Goal: Information Seeking & Learning: Find specific fact

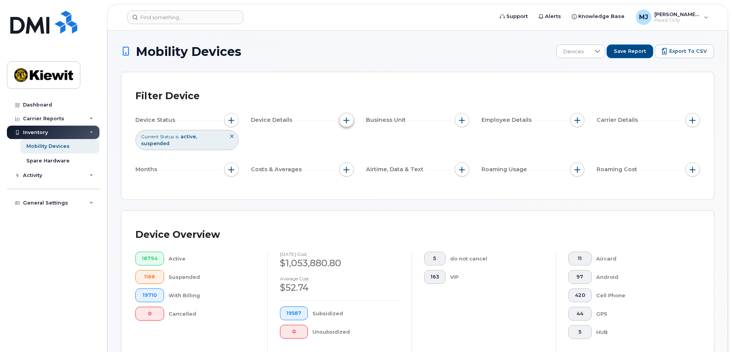
click at [352, 121] on button "button" at bounding box center [346, 120] width 15 height 15
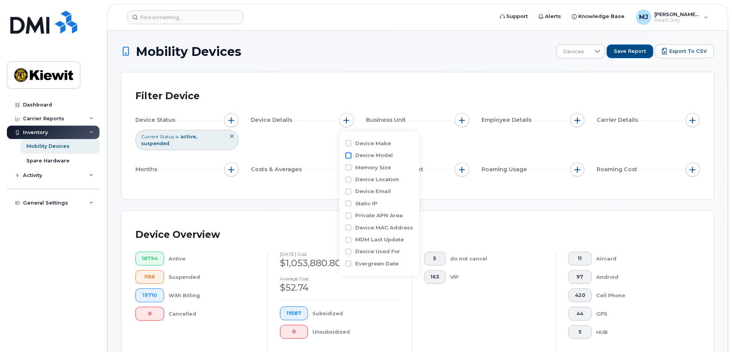
click at [347, 155] on input "Device Model" at bounding box center [348, 155] width 6 height 6
checkbox input "true"
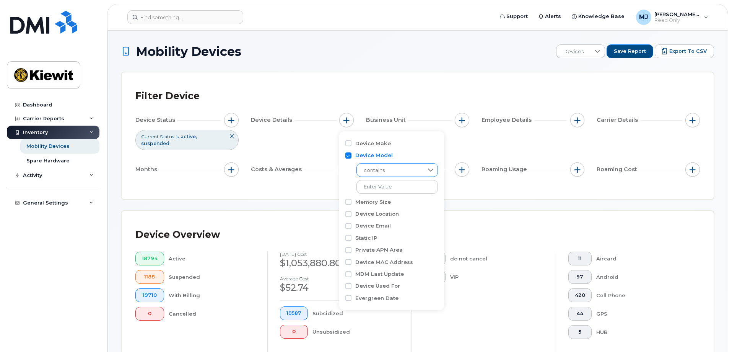
click at [411, 174] on span "contains" at bounding box center [390, 170] width 66 height 14
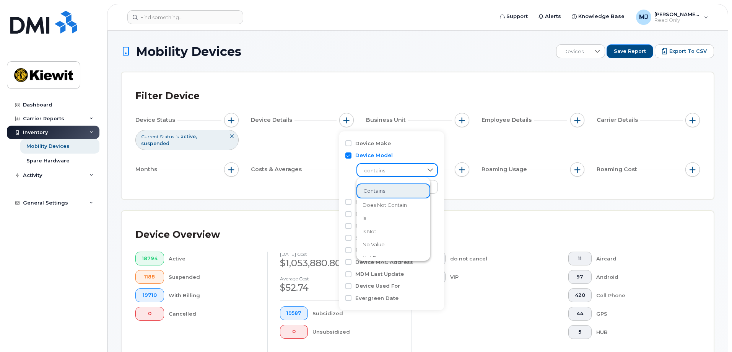
click at [413, 174] on span "contains" at bounding box center [389, 171] width 65 height 14
click at [417, 186] on input "text" at bounding box center [398, 187] width 82 height 14
type input "I"
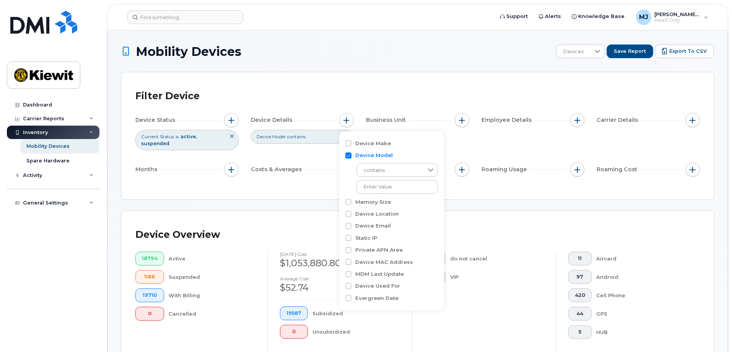
click at [350, 155] on input "Device Model" at bounding box center [348, 155] width 6 height 6
checkbox input "false"
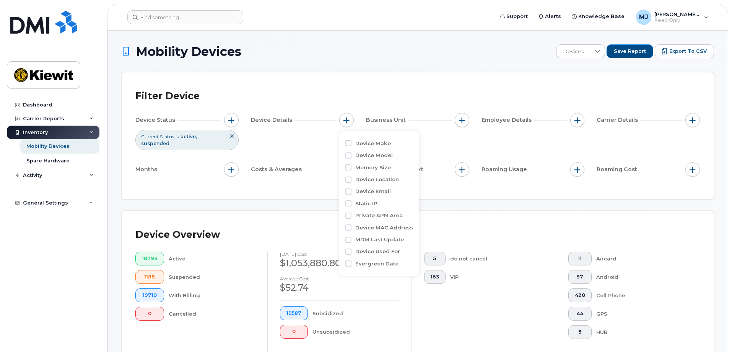
click at [347, 106] on div "Filter Device Device Status Current Status is active suspended Device Details B…" at bounding box center [417, 135] width 565 height 99
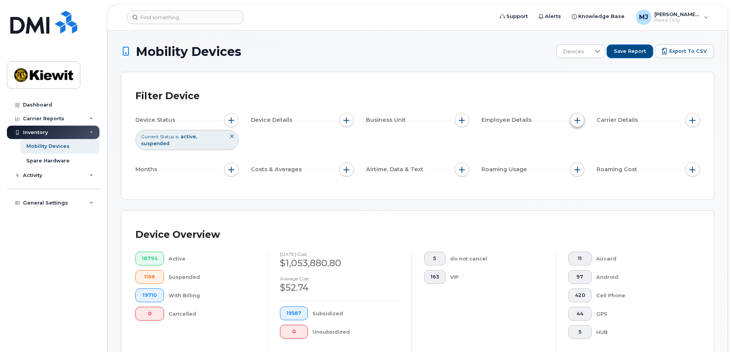
click at [581, 118] on button "button" at bounding box center [577, 120] width 15 height 15
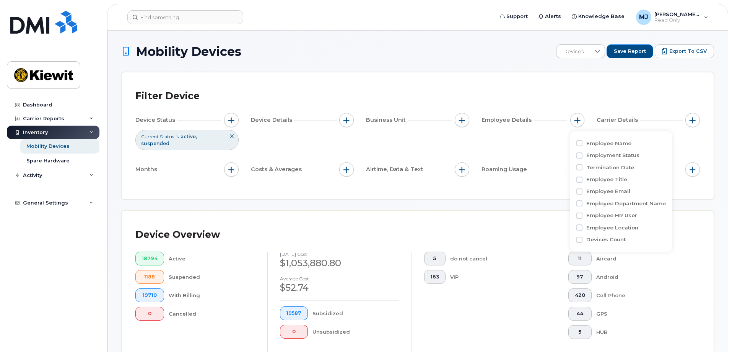
click at [599, 142] on label "Employee Name" at bounding box center [608, 143] width 45 height 7
click at [583, 142] on input "Employee Name" at bounding box center [580, 143] width 6 height 6
checkbox input "true"
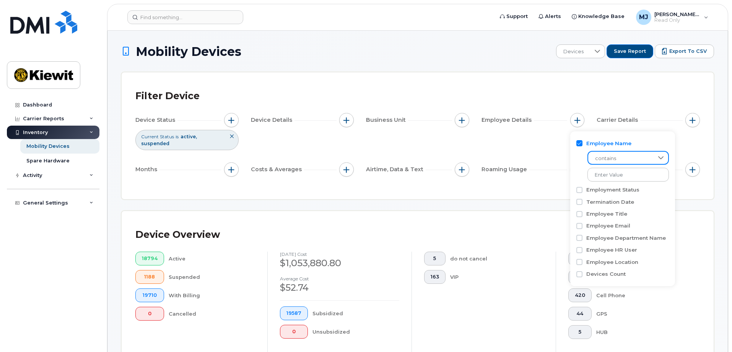
click at [603, 158] on span "contains" at bounding box center [620, 159] width 65 height 14
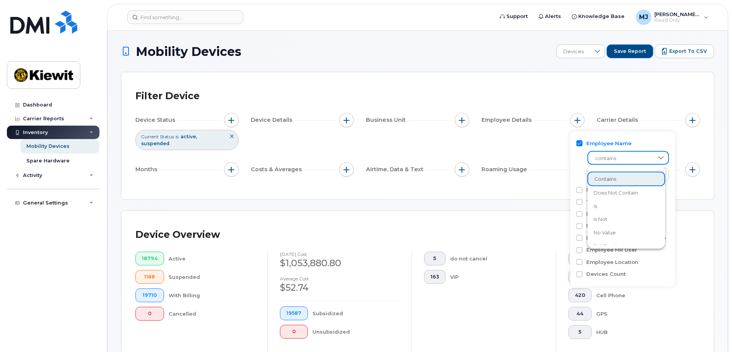
click at [637, 141] on div "Employee Name" at bounding box center [623, 143] width 93 height 7
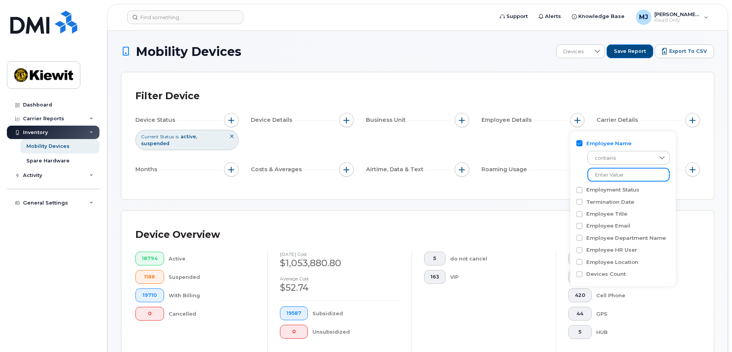
click at [615, 174] on input at bounding box center [629, 175] width 82 height 14
type input "charles sawyer"
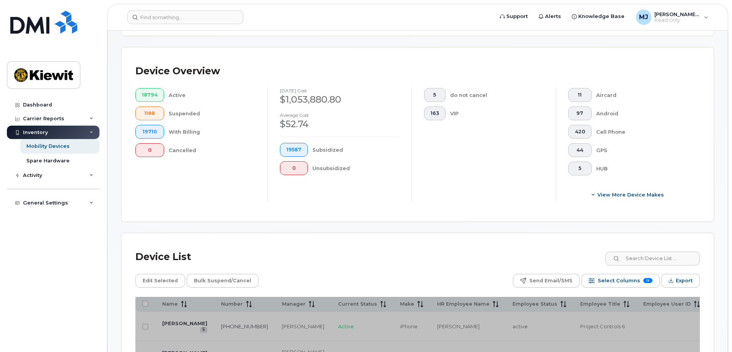
scroll to position [153, 0]
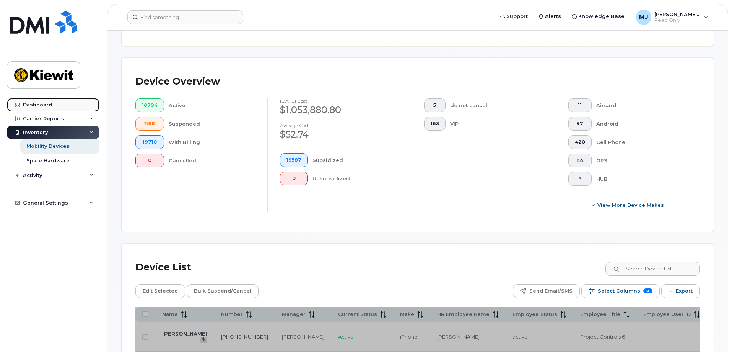
click at [41, 107] on div "Dashboard" at bounding box center [37, 105] width 29 height 6
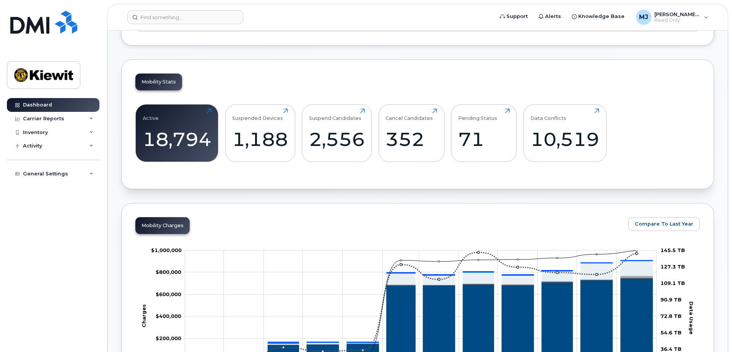
scroll to position [344, 0]
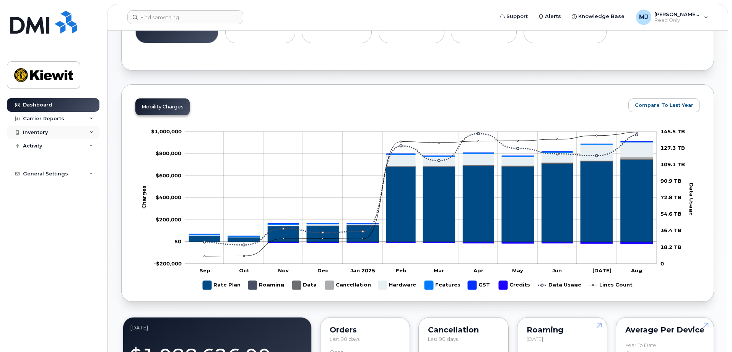
click at [93, 132] on icon at bounding box center [92, 132] width 4 height 4
click at [82, 149] on link "Mobility Devices" at bounding box center [59, 146] width 79 height 15
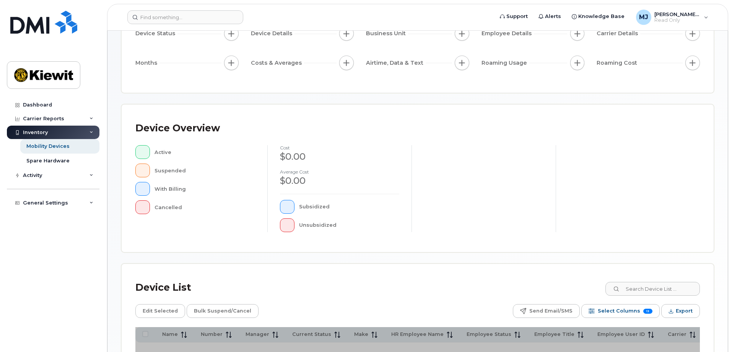
scroll to position [177, 0]
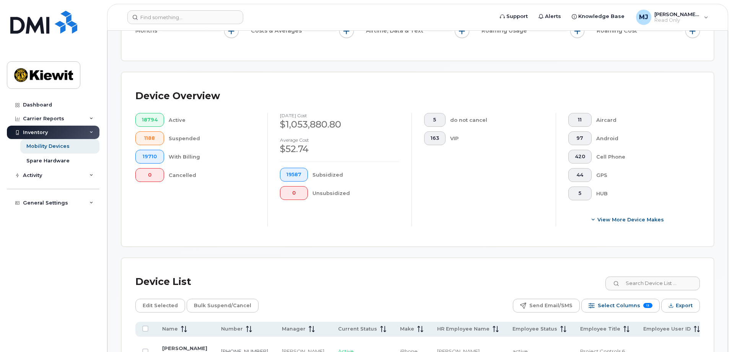
scroll to position [62, 0]
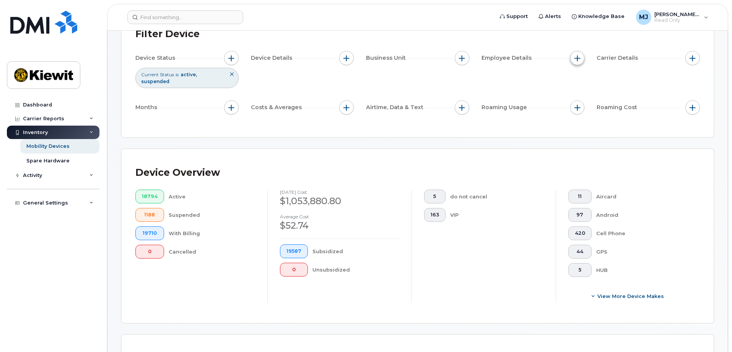
click at [572, 59] on button "button" at bounding box center [577, 58] width 15 height 15
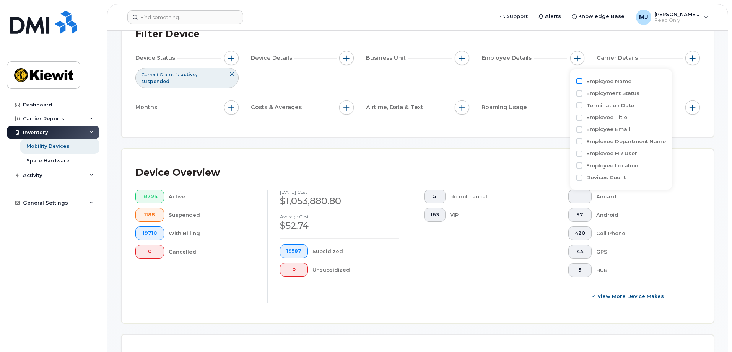
click at [581, 82] on input "Employee Name" at bounding box center [580, 81] width 6 height 6
checkbox input "true"
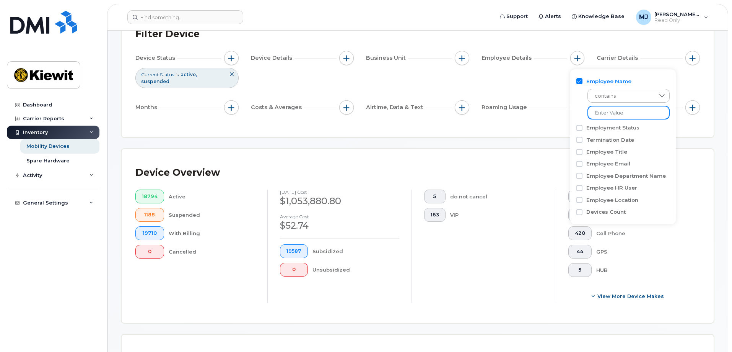
click at [632, 112] on input at bounding box center [629, 113] width 82 height 14
click at [505, 130] on div "Filter Device Device Status Current Status is active suspended Device Details B…" at bounding box center [418, 73] width 592 height 127
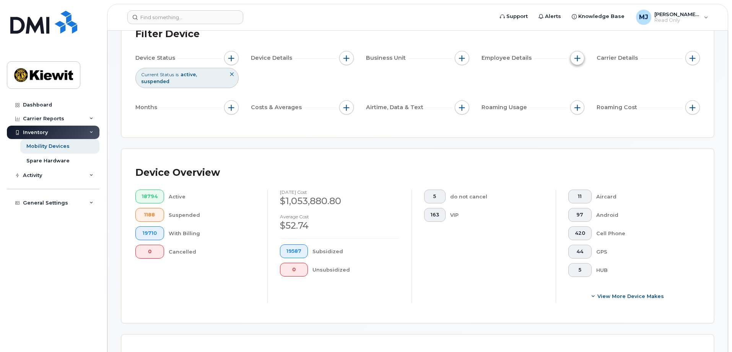
click at [580, 61] on button "button" at bounding box center [577, 58] width 15 height 15
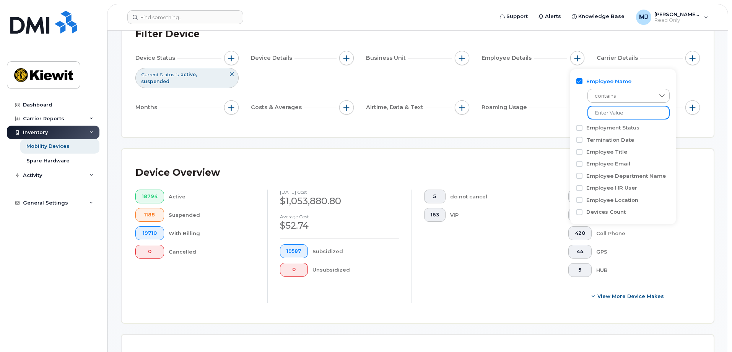
click at [605, 114] on input at bounding box center [629, 113] width 82 height 14
type input "Charles"
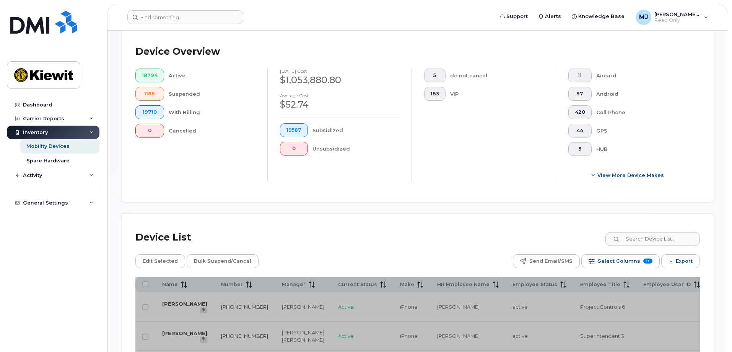
scroll to position [253, 0]
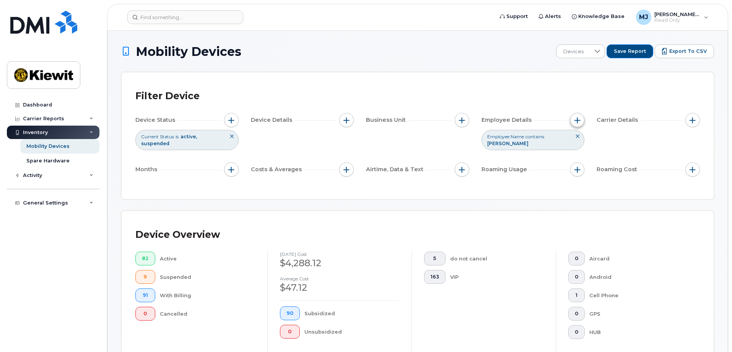
click at [579, 127] on button "button" at bounding box center [577, 120] width 15 height 15
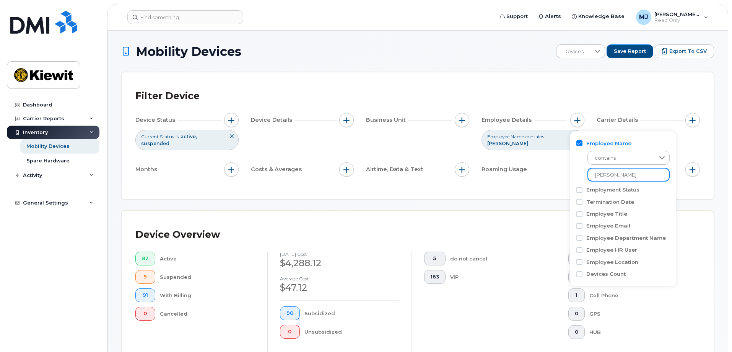
click at [619, 173] on input "Charles" at bounding box center [629, 175] width 82 height 14
type input "Charles Sawyer"
click at [543, 189] on div "Filter Device Device Status Current Status is active suspended Device Details B…" at bounding box center [418, 135] width 592 height 127
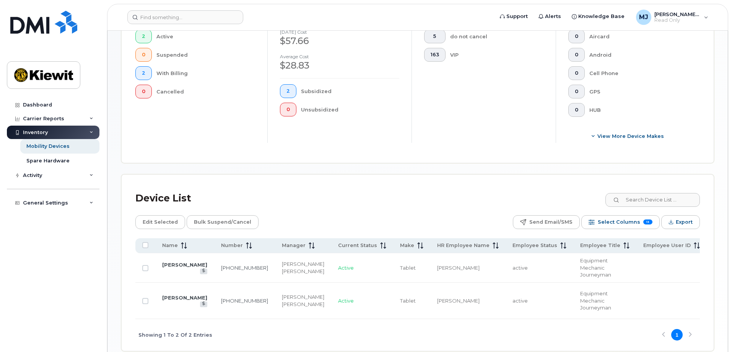
scroll to position [269, 0]
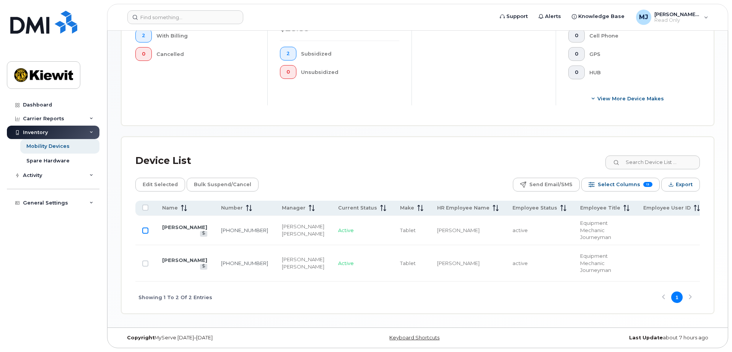
click at [147, 228] on input "Row Unselected" at bounding box center [145, 230] width 6 height 6
checkbox input "true"
click at [87, 208] on div "General Settings" at bounding box center [53, 203] width 93 height 14
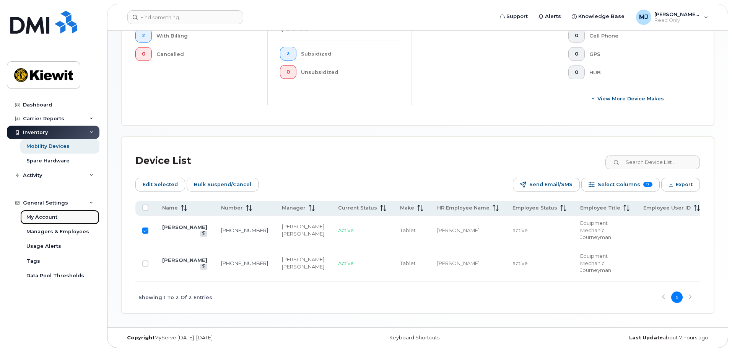
click at [64, 218] on link "My Account" at bounding box center [59, 217] width 79 height 15
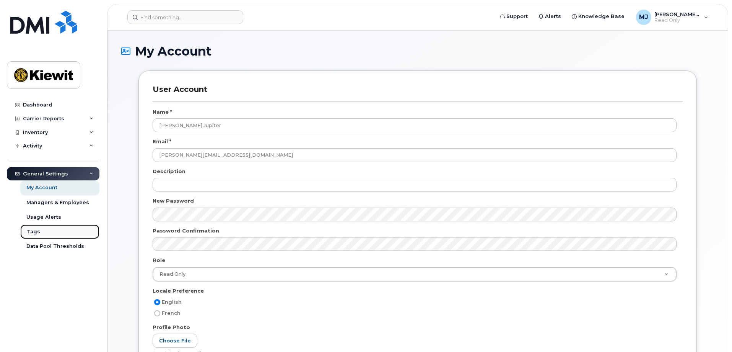
click at [54, 230] on link "Tags" at bounding box center [59, 231] width 79 height 15
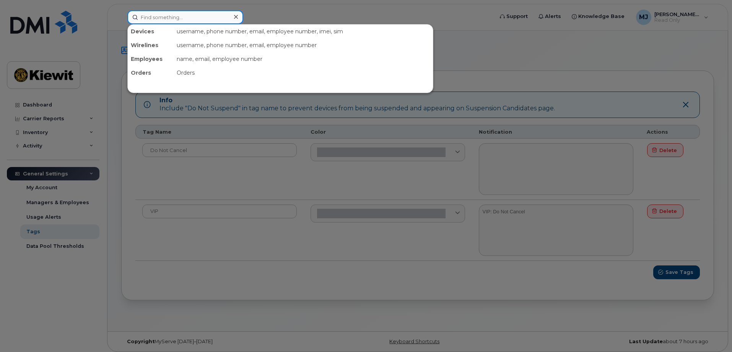
click at [194, 16] on input at bounding box center [185, 17] width 116 height 14
click at [135, 129] on div at bounding box center [366, 176] width 732 height 352
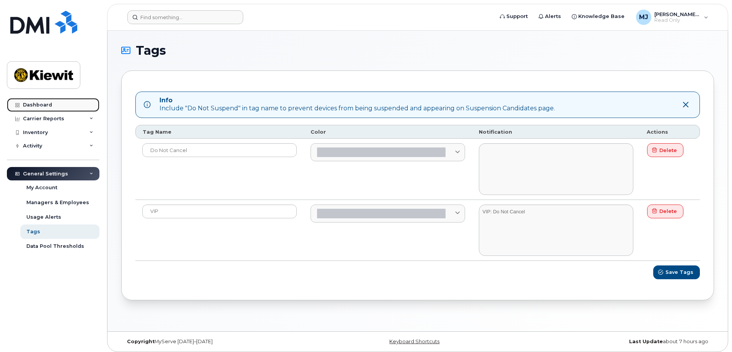
click at [37, 108] on link "Dashboard" at bounding box center [53, 105] width 93 height 14
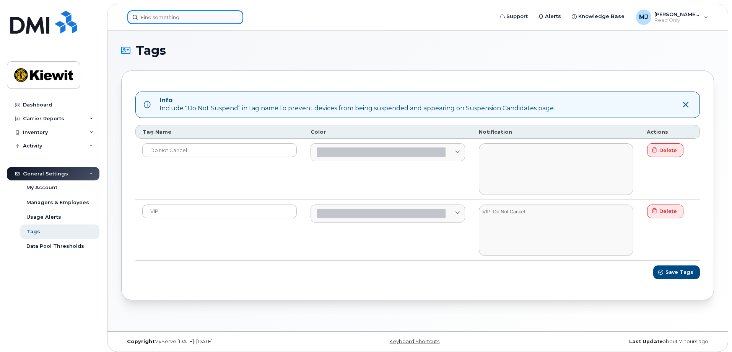
click at [164, 22] on input at bounding box center [185, 17] width 116 height 14
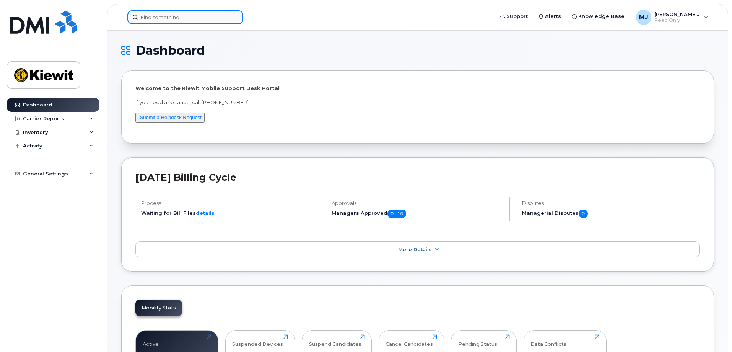
click at [164, 19] on input at bounding box center [185, 17] width 116 height 14
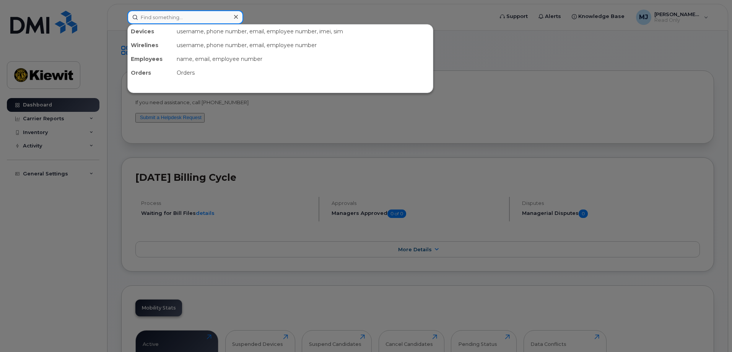
paste input "402 482 8321"
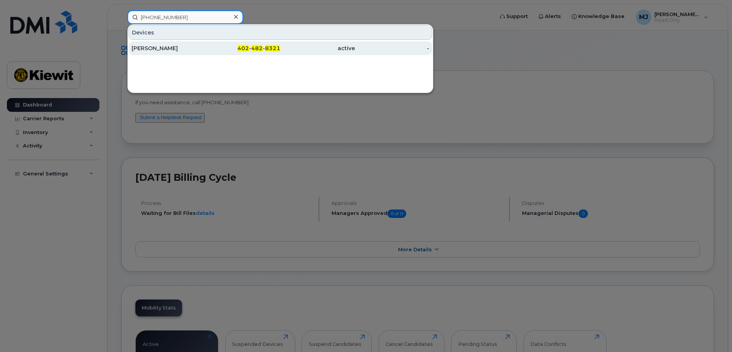
type input "402 482 8321"
click at [189, 54] on div "[PERSON_NAME]" at bounding box center [169, 48] width 75 height 14
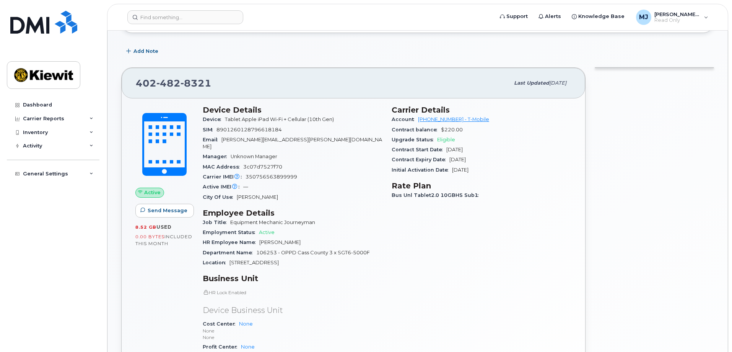
scroll to position [153, 0]
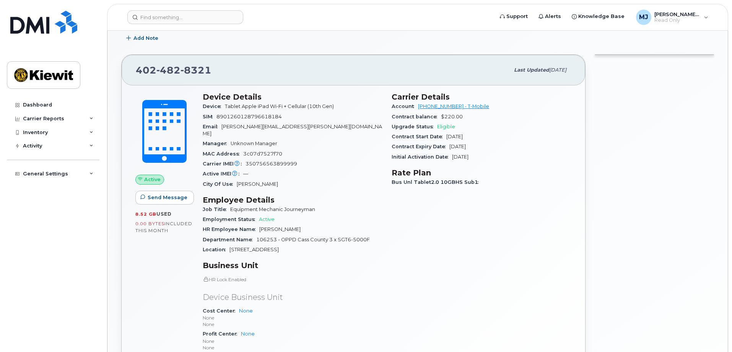
click at [641, 57] on div at bounding box center [654, 235] width 129 height 371
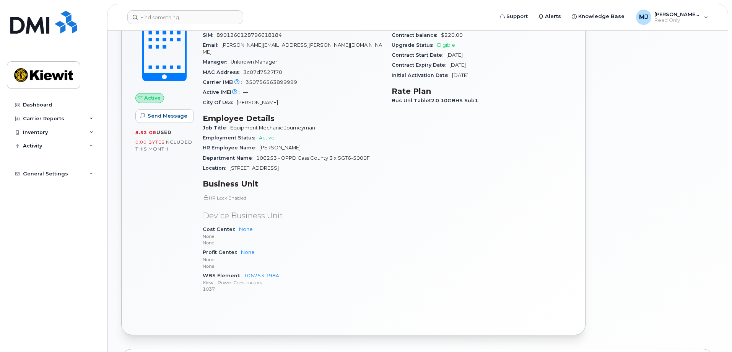
scroll to position [280, 0]
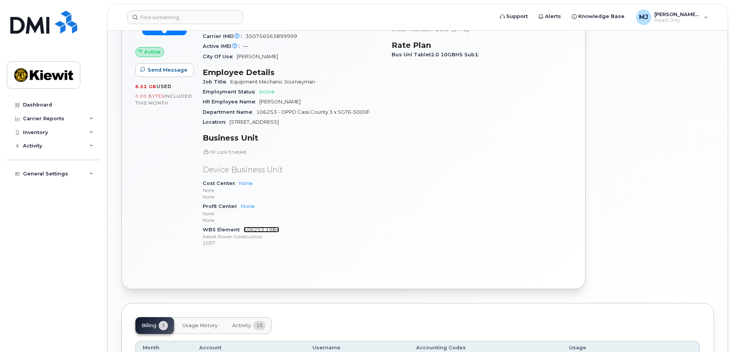
click at [262, 226] on link "106253.1984" at bounding box center [262, 229] width 36 height 6
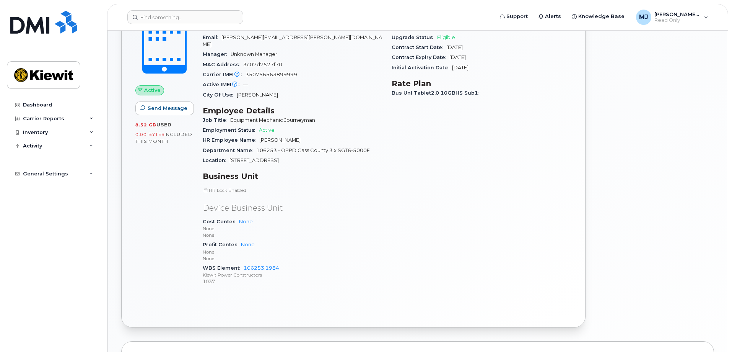
scroll to position [395, 0]
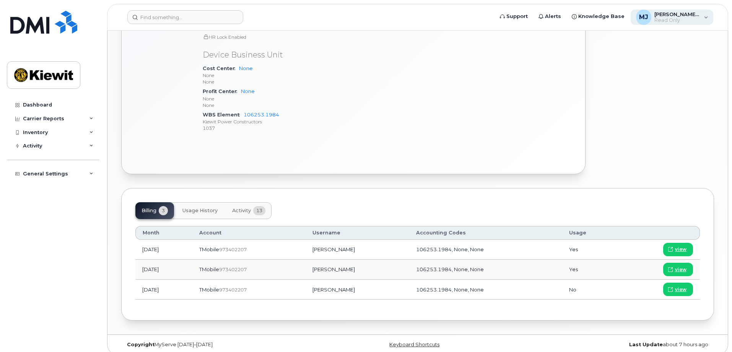
click at [704, 12] on div "[PERSON_NAME] Jupiter Read Only" at bounding box center [672, 17] width 83 height 15
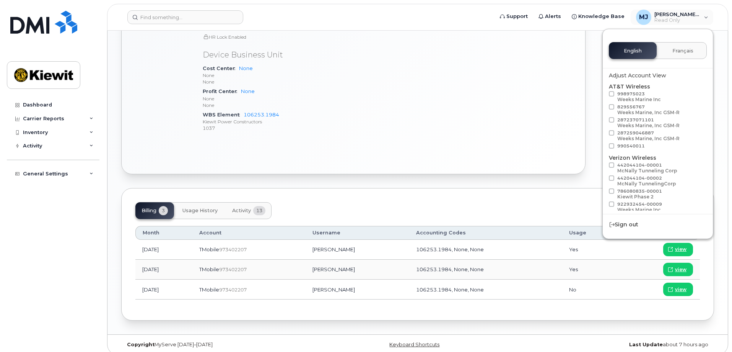
scroll to position [0, 0]
click at [628, 96] on span "998975023 Weeks Marine Inc" at bounding box center [639, 96] width 44 height 11
click at [604, 95] on input "998975023 Weeks Marine Inc" at bounding box center [602, 93] width 4 height 4
checkbox input "true"
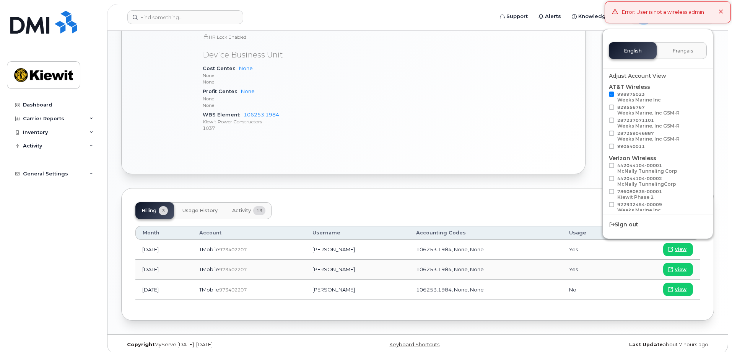
click at [632, 107] on span "829556767 Weeks Marine, Inc GSM-R" at bounding box center [648, 109] width 62 height 11
click at [604, 107] on input "829556767 Weeks Marine, Inc GSM-R" at bounding box center [602, 106] width 4 height 4
checkbox input "true"
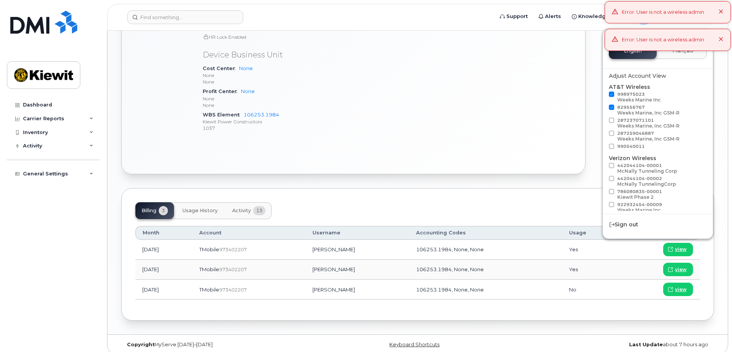
click at [630, 125] on div "Weeks Marine, Inc GSM-R" at bounding box center [648, 126] width 62 height 6
click at [604, 121] on input "287237071101 Weeks Marine, Inc GSM-R" at bounding box center [602, 119] width 4 height 4
checkbox input "true"
click at [629, 139] on div "Weeks Marine, Inc GSM-R" at bounding box center [648, 139] width 62 height 6
click at [604, 134] on input "287259046887 Weeks Marine, Inc GSM-R" at bounding box center [602, 132] width 4 height 4
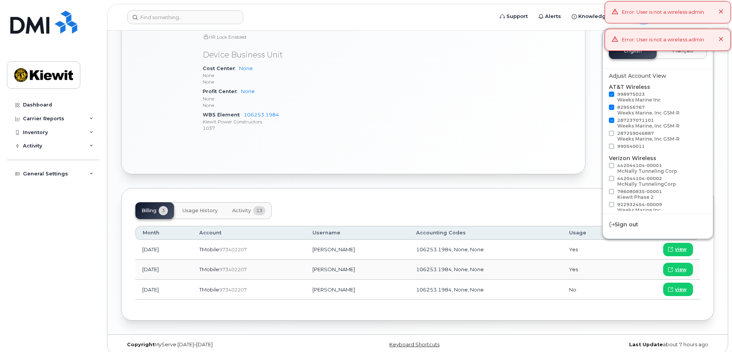
checkbox input "true"
click at [627, 147] on span "990540011" at bounding box center [631, 145] width 28 height 5
click at [604, 147] on input "990540011" at bounding box center [602, 145] width 4 height 4
checkbox input "true"
click at [643, 166] on span "442044104-00001 [PERSON_NAME] Tunneling Corp" at bounding box center [647, 168] width 60 height 11
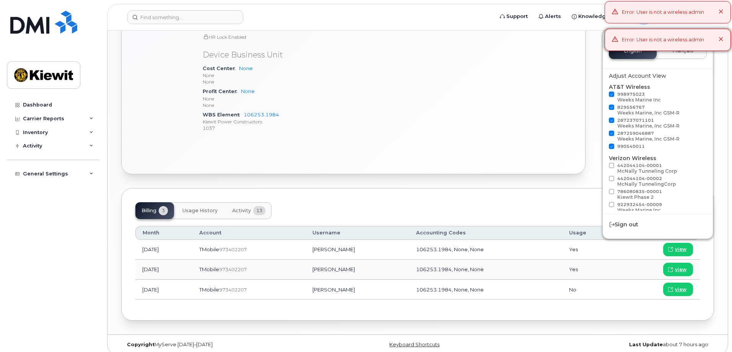
click at [604, 166] on input "442044104-00001 [PERSON_NAME] Tunneling Corp" at bounding box center [602, 165] width 4 height 4
checkbox input "true"
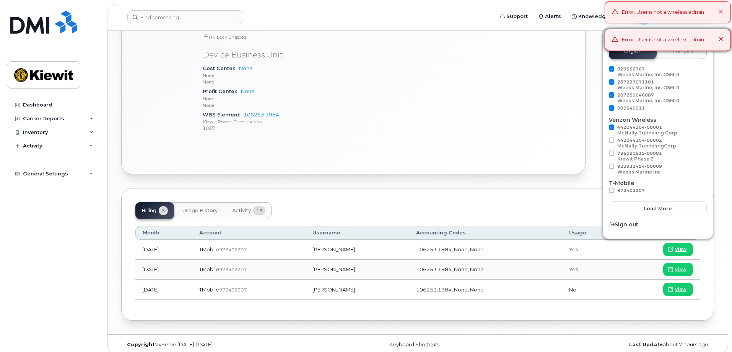
click at [661, 149] on span "442044104-00002 [PERSON_NAME] TunnelingCorp" at bounding box center [646, 143] width 59 height 13
click at [604, 141] on input "442044104-00002 [PERSON_NAME] TunnelingCorp" at bounding box center [602, 139] width 4 height 4
checkbox input "true"
click at [653, 166] on span "922932454-00009 Weeks Marine Inc" at bounding box center [639, 168] width 45 height 11
click at [604, 166] on input "922932454-00009 Weeks Marine Inc" at bounding box center [602, 165] width 4 height 4
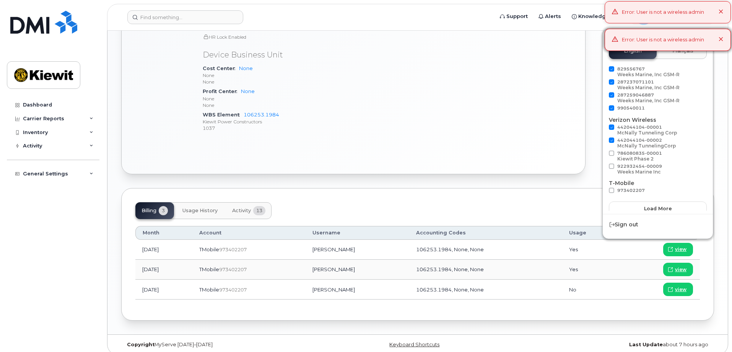
checkbox input "true"
click at [643, 156] on div "Kiewit Phase 2" at bounding box center [639, 159] width 45 height 6
click at [604, 154] on input "786080835-00001 [PERSON_NAME] Phase 2" at bounding box center [602, 152] width 4 height 4
checkbox input "true"
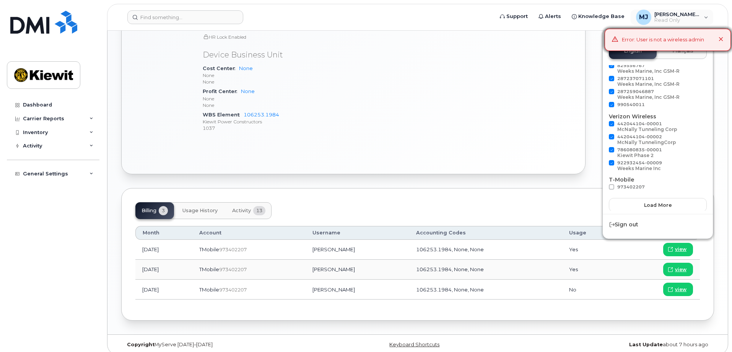
scroll to position [43, 0]
click at [649, 202] on span "Load more" at bounding box center [658, 203] width 28 height 7
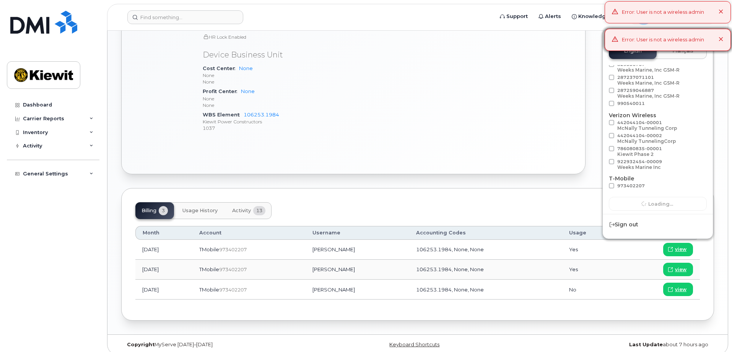
checkbox input "false"
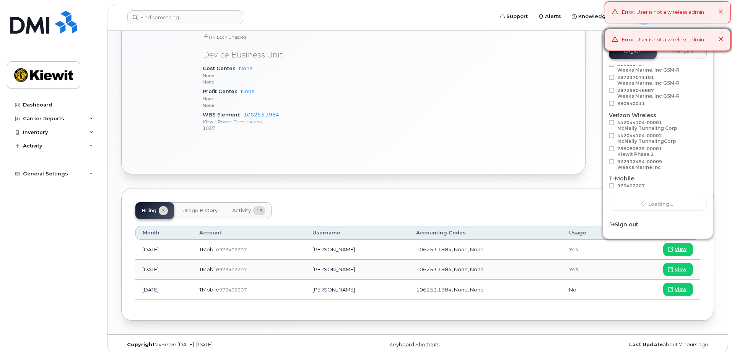
checkbox input "false"
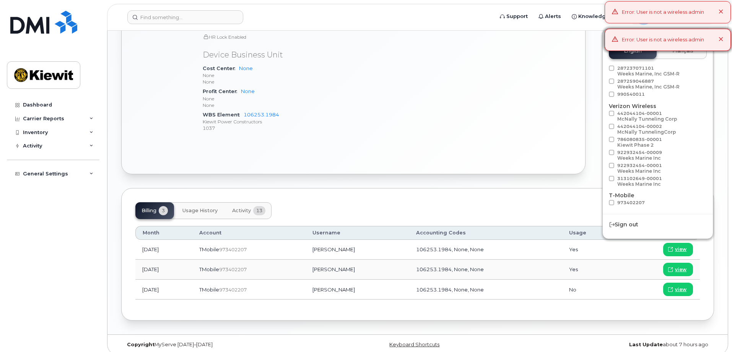
click at [649, 171] on div "Weeks Marine Inc" at bounding box center [639, 171] width 45 height 6
click at [604, 166] on input "922932454-00001 Weeks Marine Inc" at bounding box center [602, 165] width 4 height 4
checkbox input "true"
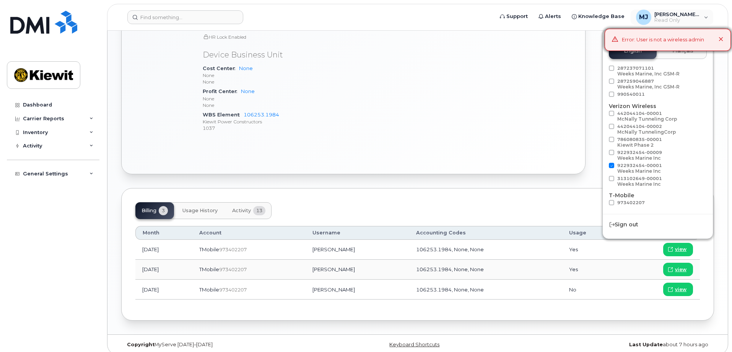
click at [645, 181] on div "Weeks Marine Inc" at bounding box center [639, 184] width 45 height 6
click at [604, 179] on input "313102649-00001 Weeks Marine Inc" at bounding box center [602, 178] width 4 height 4
checkbox input "true"
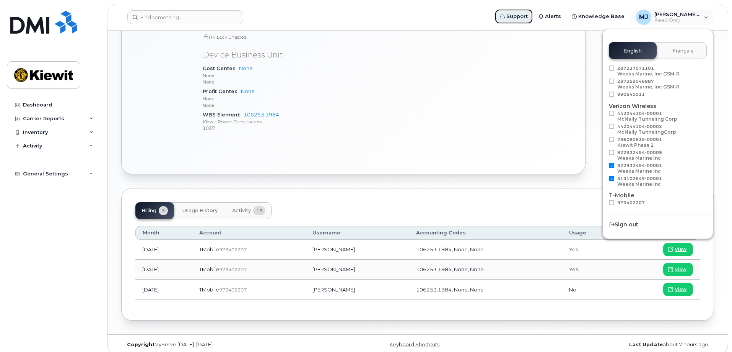
click at [521, 18] on span "Support" at bounding box center [517, 17] width 21 height 8
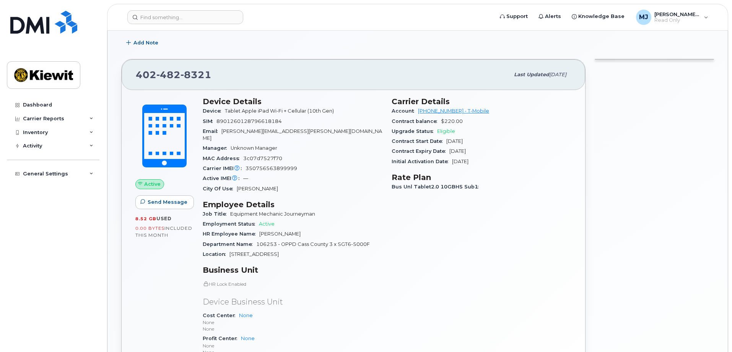
scroll to position [153, 0]
